Goal: Complete application form: Complete application form

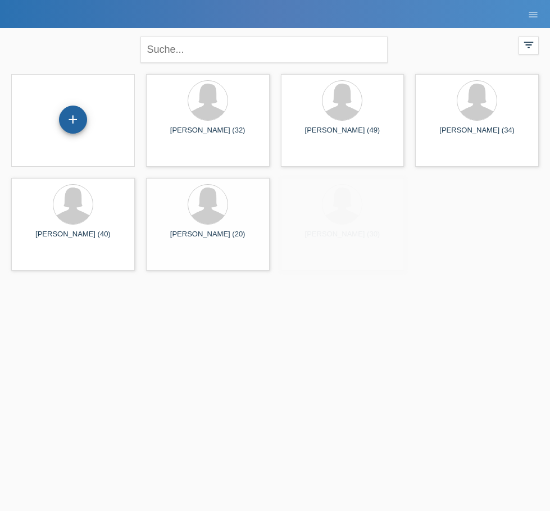
click at [65, 122] on div "+" at bounding box center [73, 120] width 28 height 28
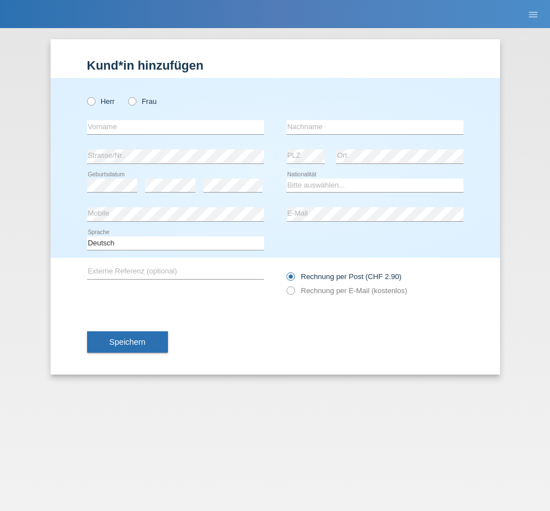
click at [135, 108] on div "Herr Frau" at bounding box center [175, 101] width 177 height 23
click at [126, 95] on icon at bounding box center [126, 95] width 0 height 0
click at [134, 98] on input "Frau" at bounding box center [131, 100] width 7 height 7
radio input "true"
click at [130, 120] on div "error Vorname" at bounding box center [175, 127] width 177 height 29
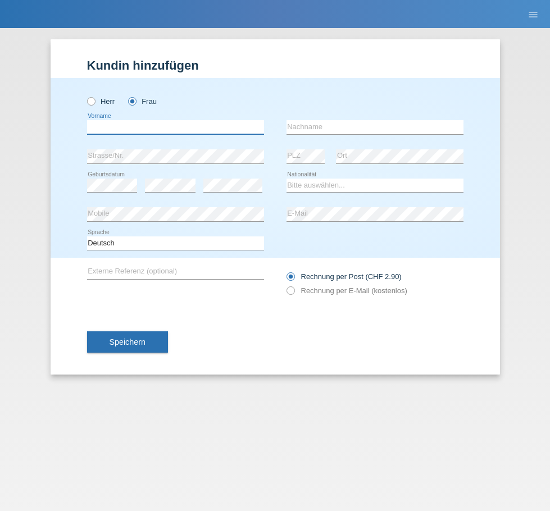
click at [126, 125] on input "text" at bounding box center [175, 127] width 177 height 14
type input "[PERSON_NAME]"
type input "Al Zein"
click at [285, 153] on div "error Strasse/Nr. error PLZ error Ort" at bounding box center [275, 156] width 376 height 29
click at [324, 186] on select "Bitte auswählen... [GEOGRAPHIC_DATA] [GEOGRAPHIC_DATA] [GEOGRAPHIC_DATA] [GEOGR…" at bounding box center [374, 185] width 177 height 13
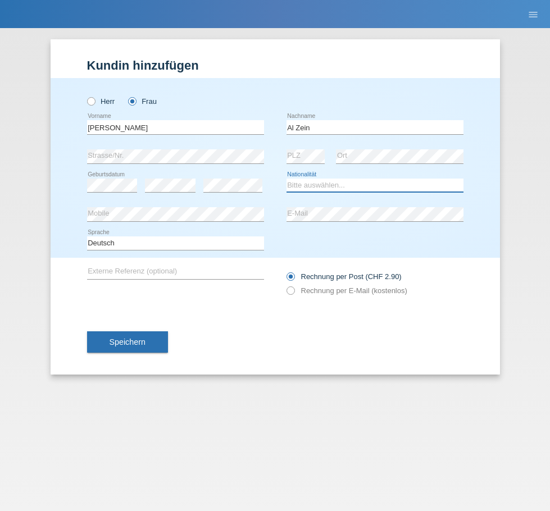
select select "SK"
click at [286, 179] on select "Bitte auswählen... [GEOGRAPHIC_DATA] [GEOGRAPHIC_DATA] [GEOGRAPHIC_DATA] [GEOGR…" at bounding box center [374, 185] width 177 height 13
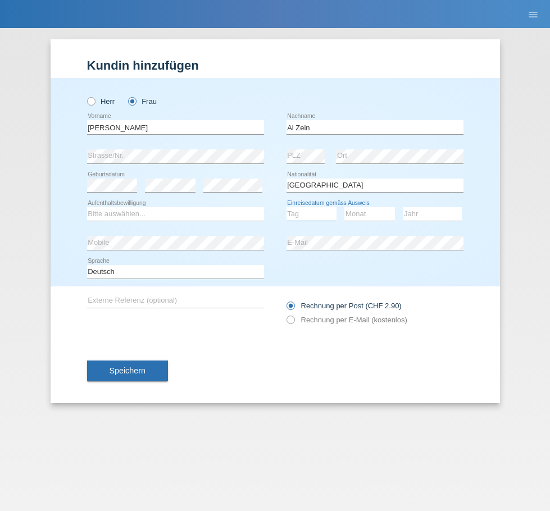
click at [310, 217] on select "Tag 01 02 03 04 05 06 07 08 09 10 11" at bounding box center [311, 213] width 51 height 13
select select "01"
click at [286, 207] on select "Tag 01 02 03 04 05 06 07 08 09 10 11" at bounding box center [311, 213] width 51 height 13
click at [375, 213] on select "Monat 01 02 03 04 05 06 07 08 09 10 11" at bounding box center [369, 213] width 51 height 13
click at [368, 211] on select "Monat 01 02 03 04 05 06 07 08 09 10 11" at bounding box center [369, 213] width 51 height 13
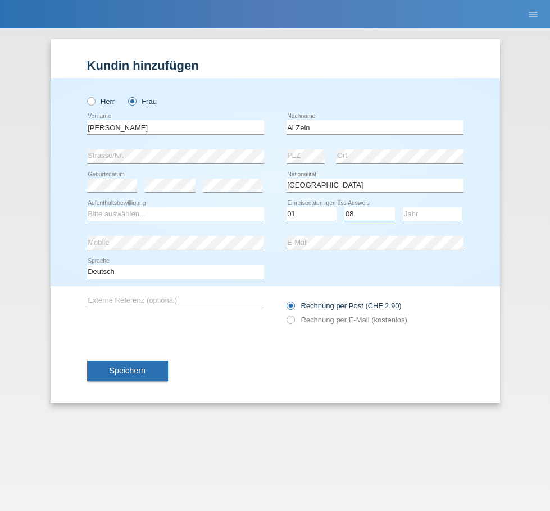
click at [368, 211] on select "Monat 01 02 03 04 05 06 07 08 09 10 11" at bounding box center [369, 213] width 51 height 13
select select "06"
click at [344, 207] on select "Monat 01 02 03 04 05 06 07 08 09 10 11" at bounding box center [369, 213] width 51 height 13
click at [418, 218] on select "Jahr 2025 2024 2023 2022 2021 2020 2019 2018 2017 2016 2015 2014 2013 2012 2011…" at bounding box center [431, 213] width 59 height 13
click at [402, 207] on select "Jahr 2025 2024 2023 2022 2021 2020 2019 2018 2017 2016 2015 2014 2013 2012 2011…" at bounding box center [431, 213] width 59 height 13
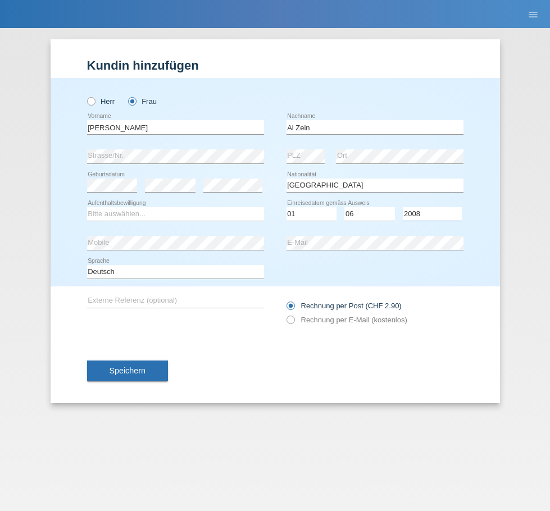
click at [443, 210] on select "Jahr 2025 2024 2023 2022 2021 2020 2019 2018 2017 2016 2015 2014 2013 2012 2011…" at bounding box center [431, 213] width 59 height 13
select select "2018"
click at [402, 207] on select "Jahr 2025 2024 2023 2022 2021 2020 2019 2018 2017 2016 2015 2014 2013 2012 2011…" at bounding box center [431, 213] width 59 height 13
click at [209, 235] on div "error Mobile" at bounding box center [175, 242] width 177 height 29
click at [190, 213] on select "Bitte auswählen... C B B - Flüchtlingsstatus Andere" at bounding box center [175, 213] width 177 height 13
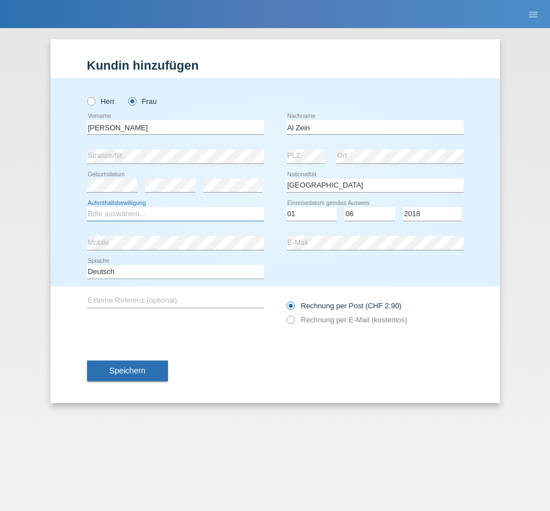
select select "B"
click at [87, 207] on select "Bitte auswählen... C B B - Flüchtlingsstatus Andere" at bounding box center [175, 213] width 177 height 13
click at [219, 191] on div "error" at bounding box center [232, 186] width 59 height 14
click at [284, 313] on icon at bounding box center [284, 313] width 0 height 0
click at [292, 317] on input "Rechnung per E-Mail (kostenlos)" at bounding box center [289, 322] width 7 height 14
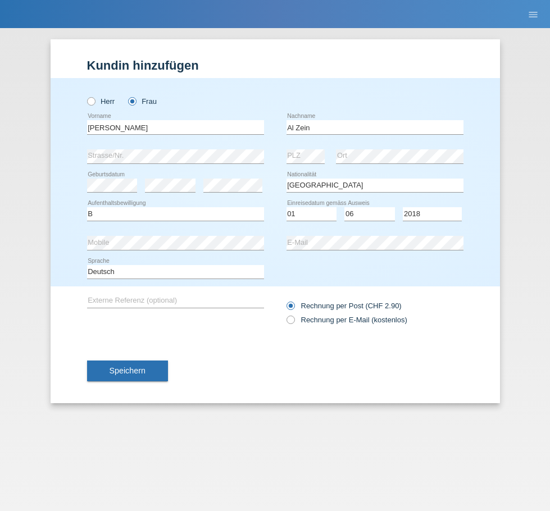
radio input "true"
click at [119, 373] on span "Speichern" at bounding box center [127, 370] width 36 height 9
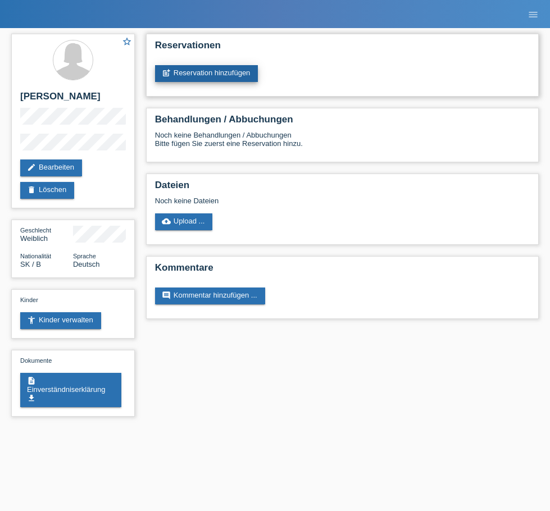
click at [217, 70] on link "post_add Reservation hinzufügen" at bounding box center [206, 73] width 103 height 17
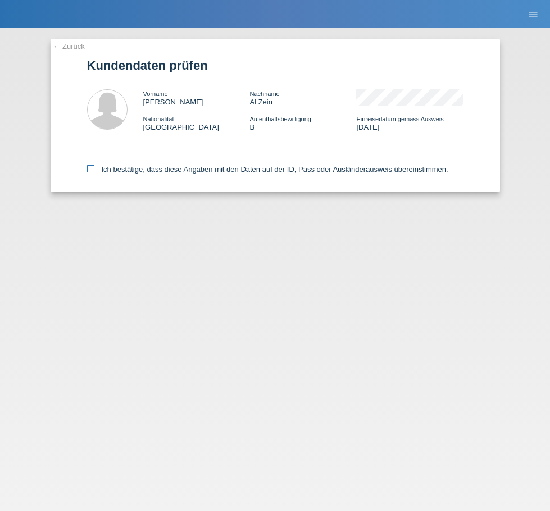
click at [93, 167] on icon at bounding box center [90, 168] width 7 height 7
click at [93, 167] on input "Ich bestätige, dass diese Angaben mit den Daten auf der ID, Pass oder Ausländer…" at bounding box center [90, 168] width 7 height 7
checkbox input "true"
